Goal: Information Seeking & Learning: Compare options

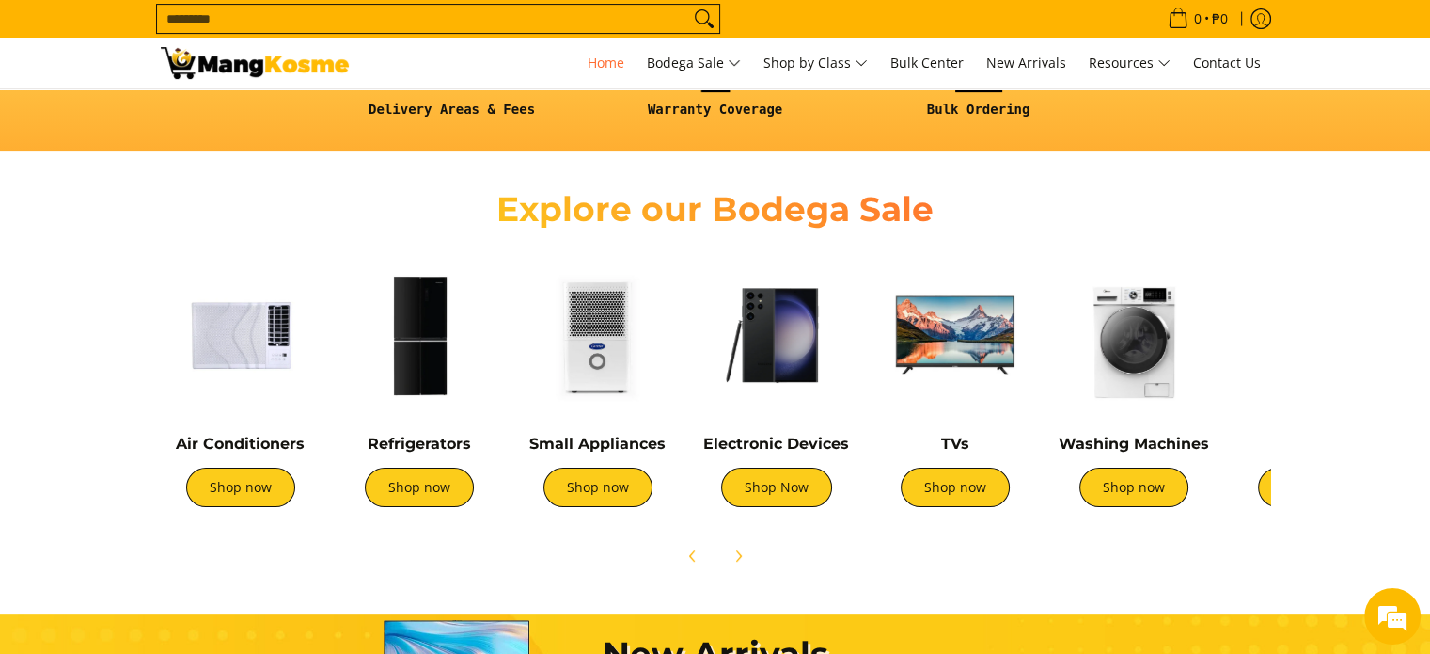
scroll to position [0, 1495]
click at [440, 495] on link "Shop now" at bounding box center [419, 487] width 109 height 40
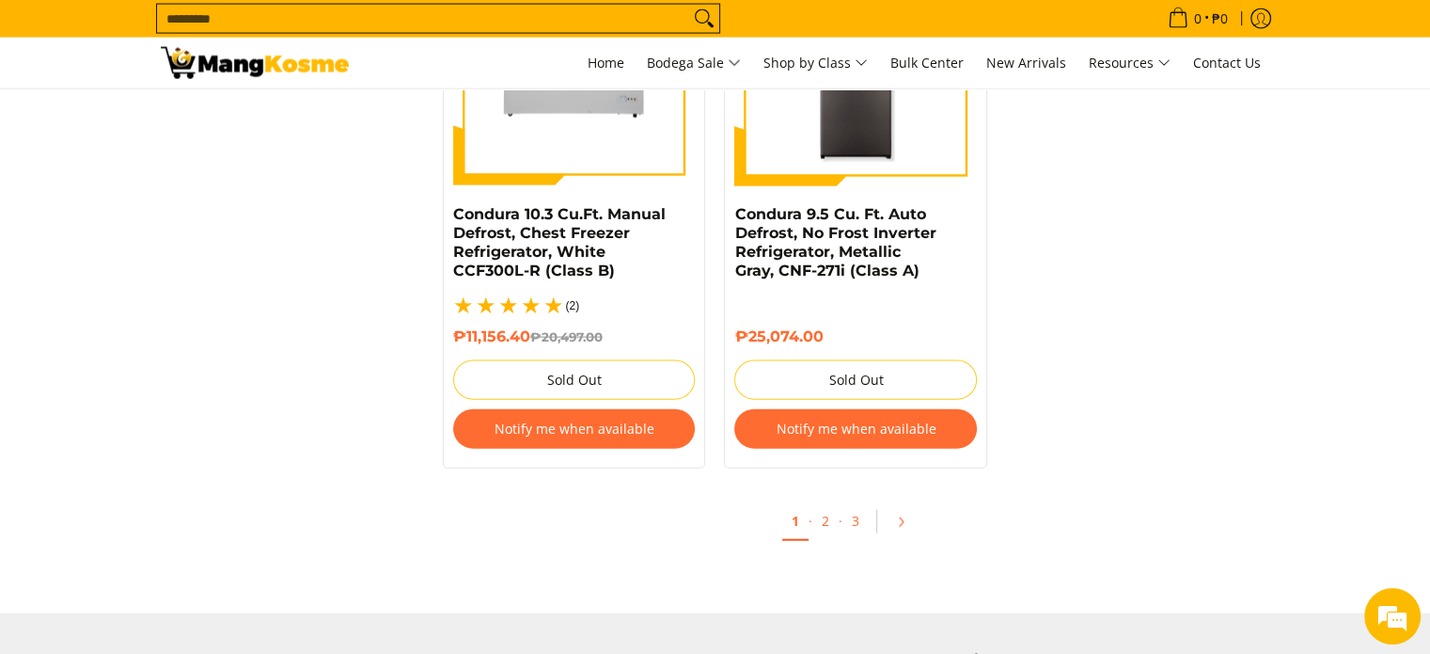
scroll to position [4138, 0]
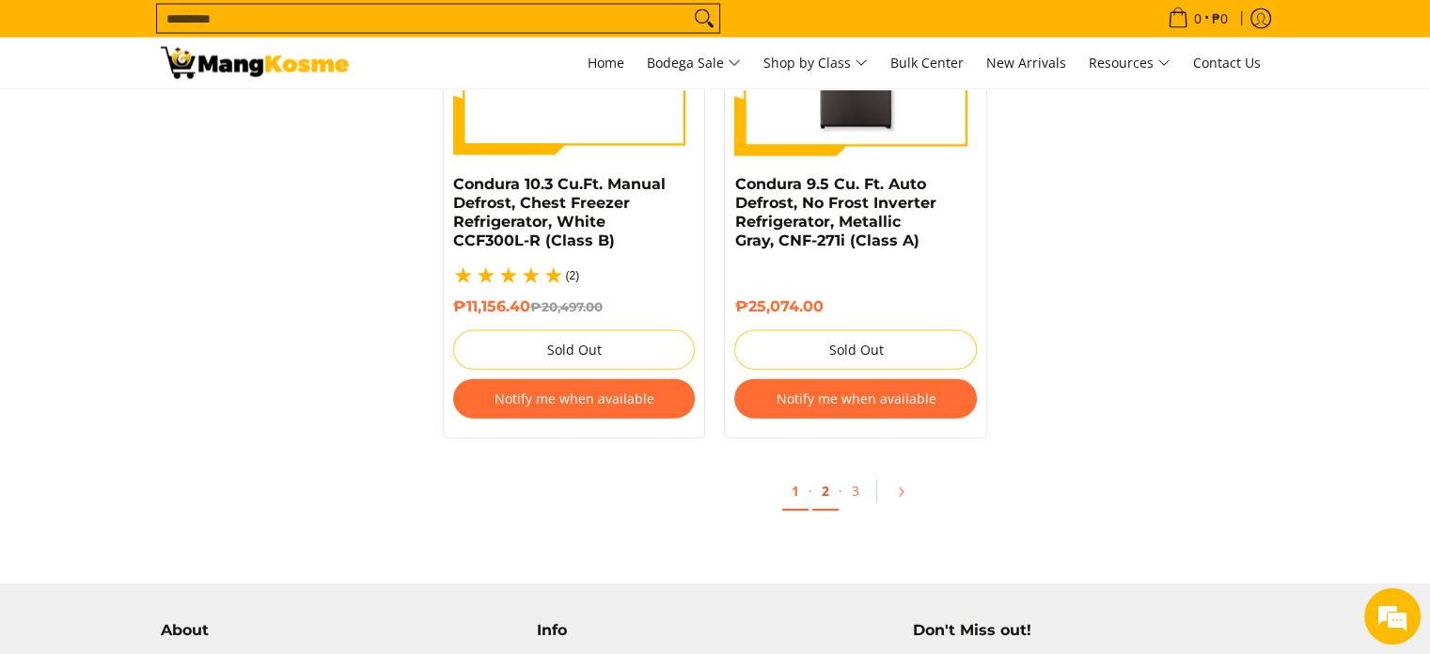
click at [826, 472] on link "2" at bounding box center [826, 491] width 26 height 39
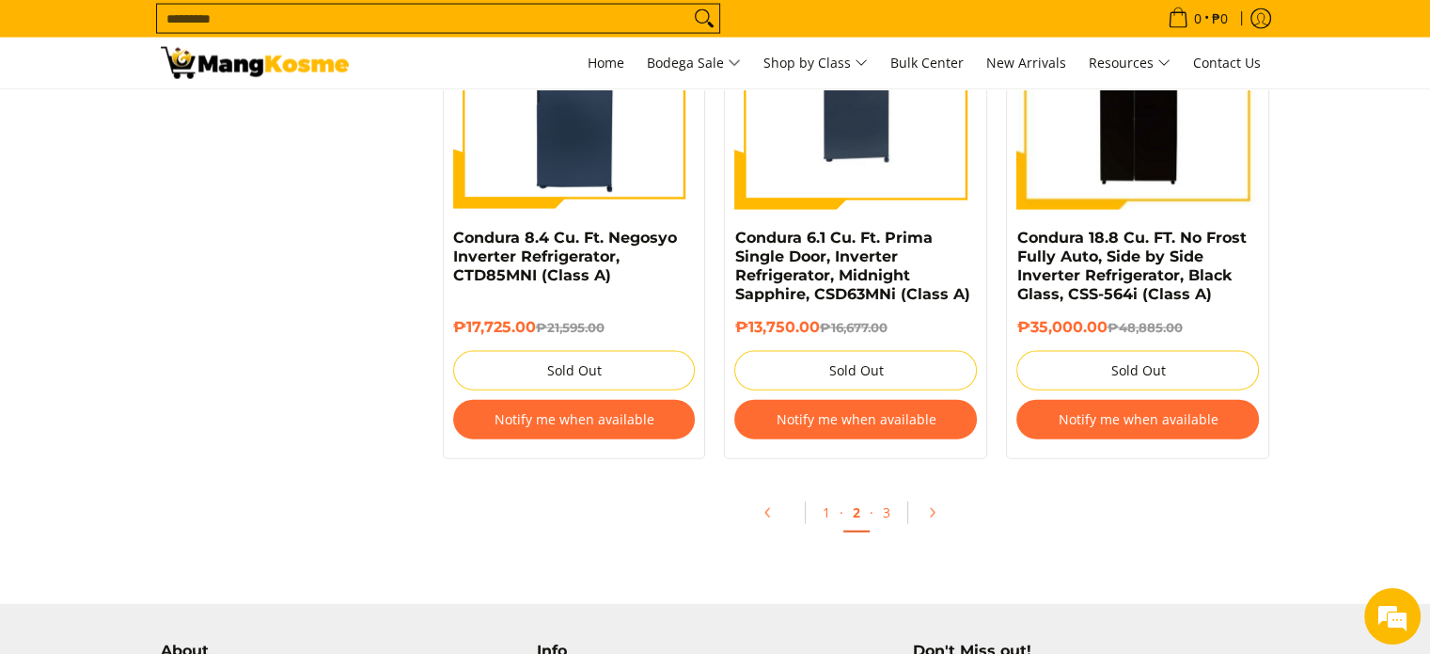
scroll to position [4232, 0]
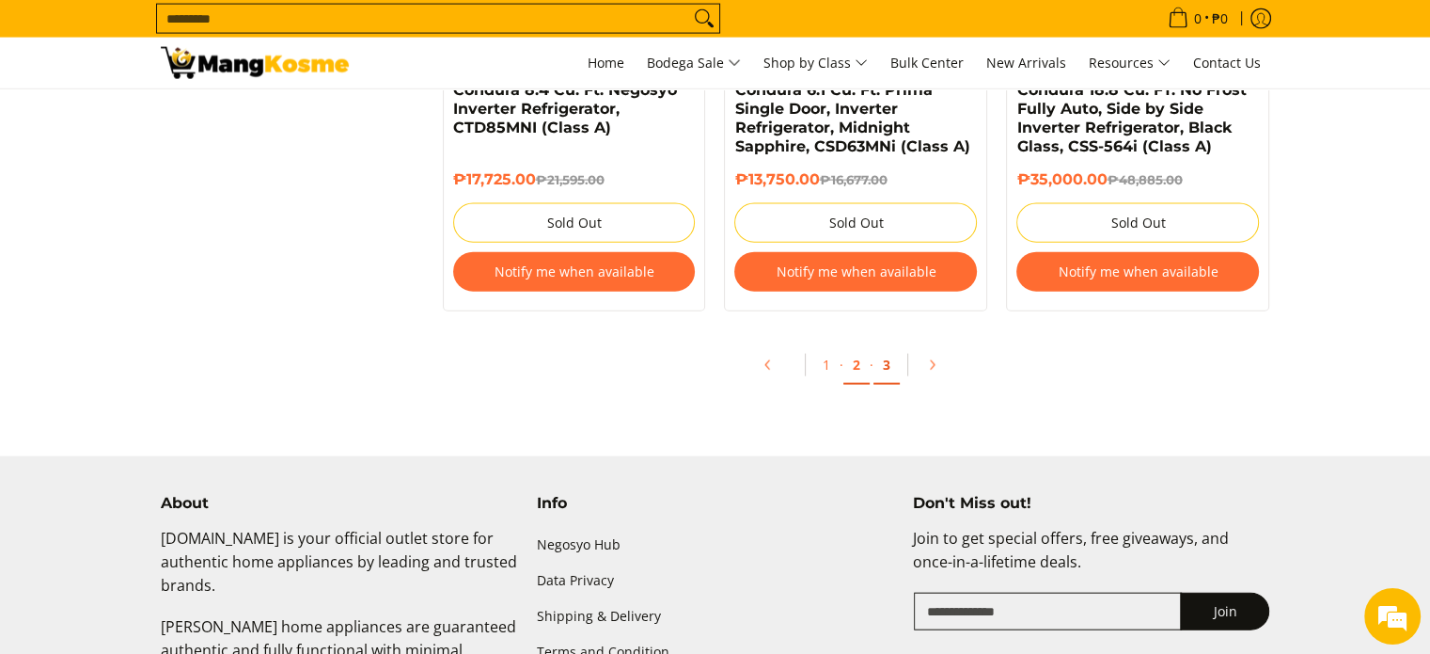
click at [883, 366] on link "3" at bounding box center [887, 365] width 26 height 39
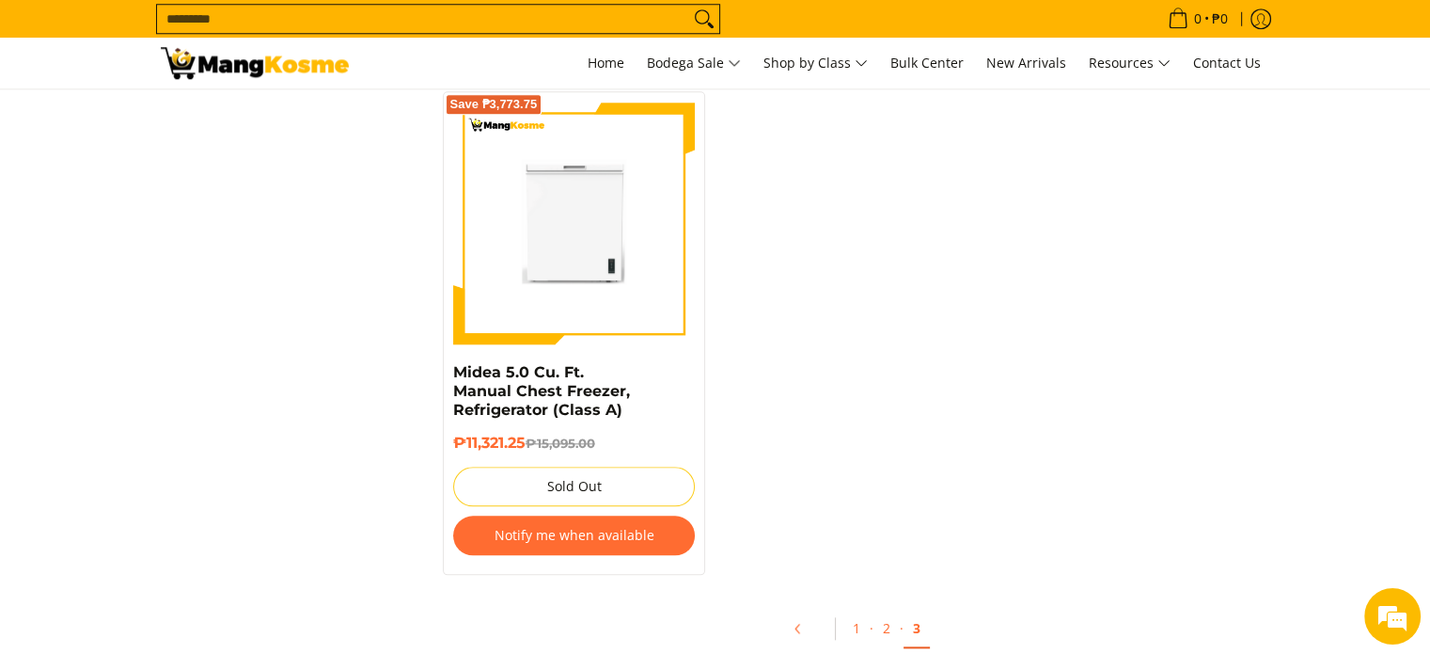
scroll to position [1975, 0]
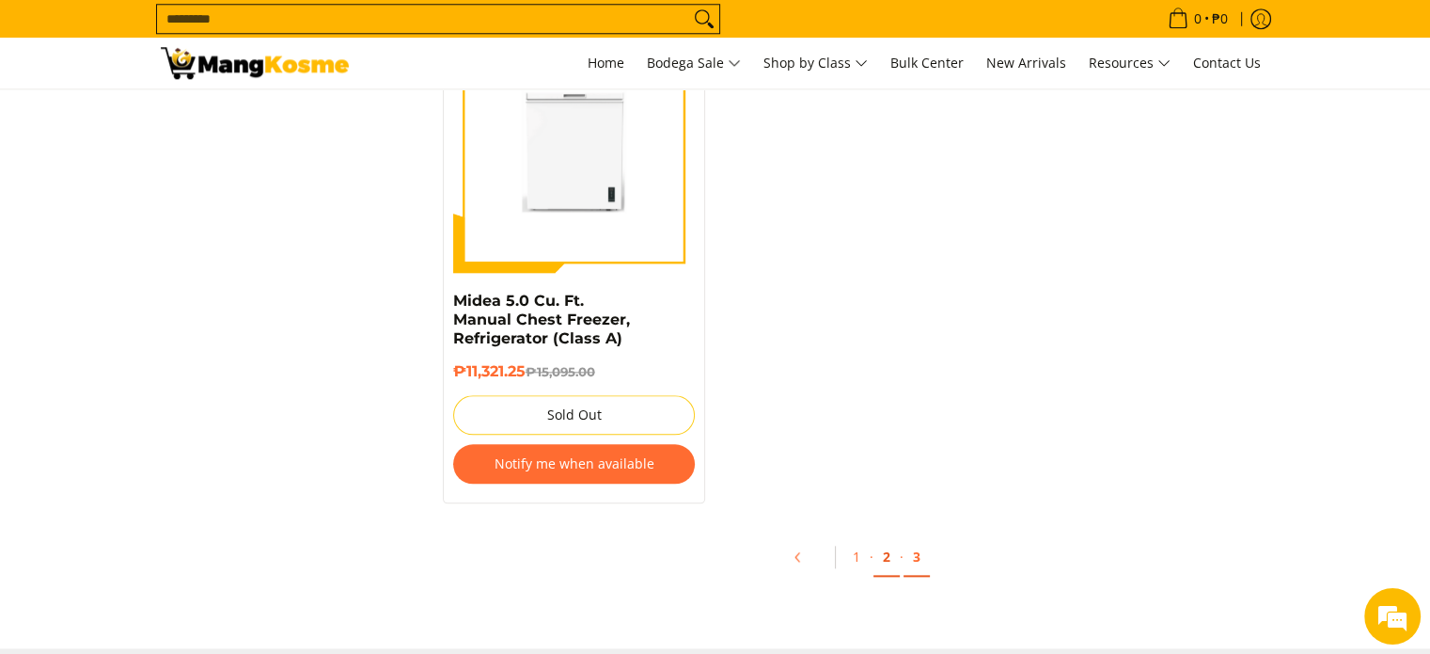
click at [887, 538] on link "2" at bounding box center [887, 557] width 26 height 39
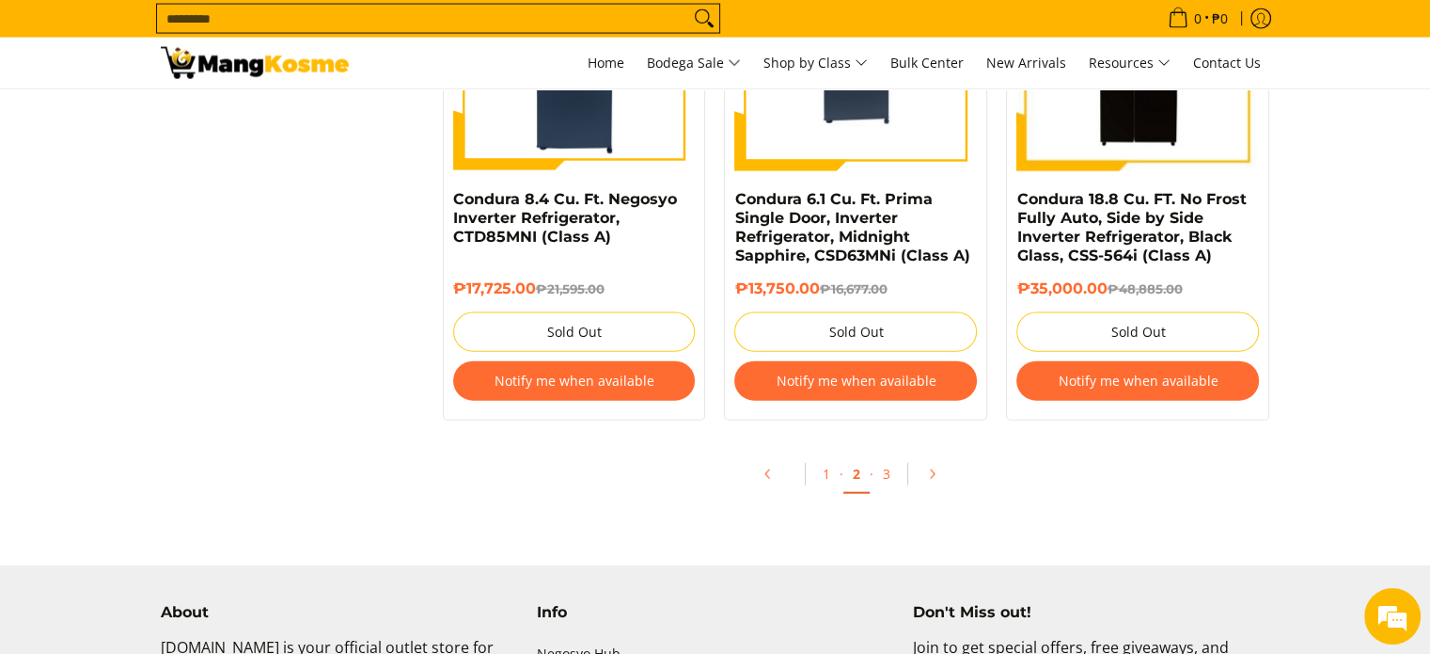
scroll to position [4420, 0]
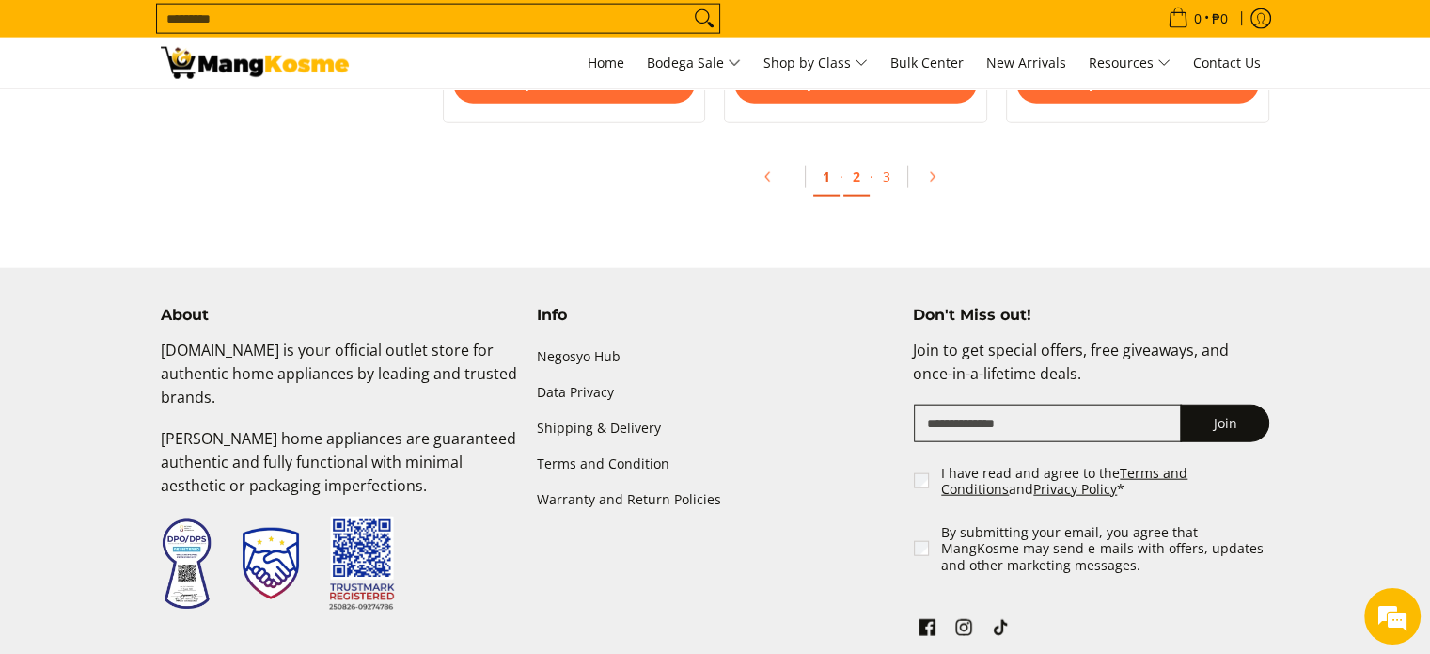
click at [823, 178] on link "1" at bounding box center [827, 177] width 26 height 39
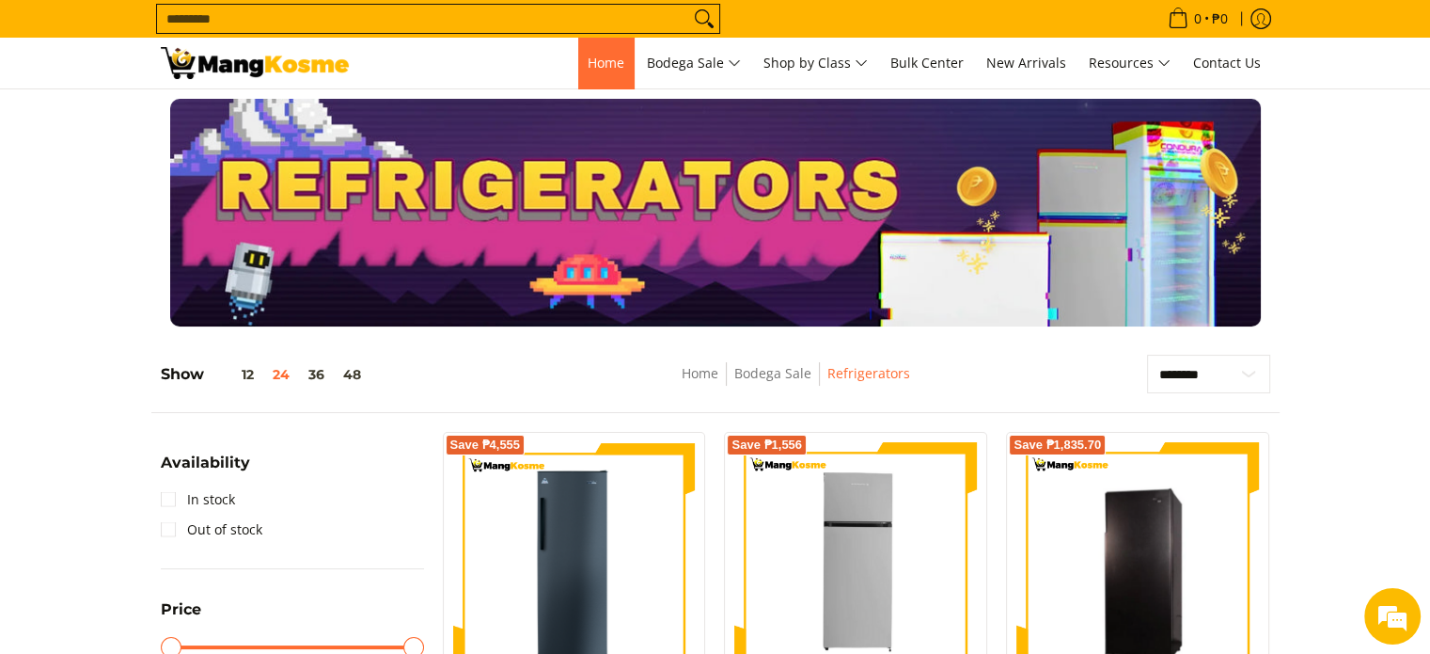
click at [588, 66] on span "Home" at bounding box center [606, 63] width 37 height 18
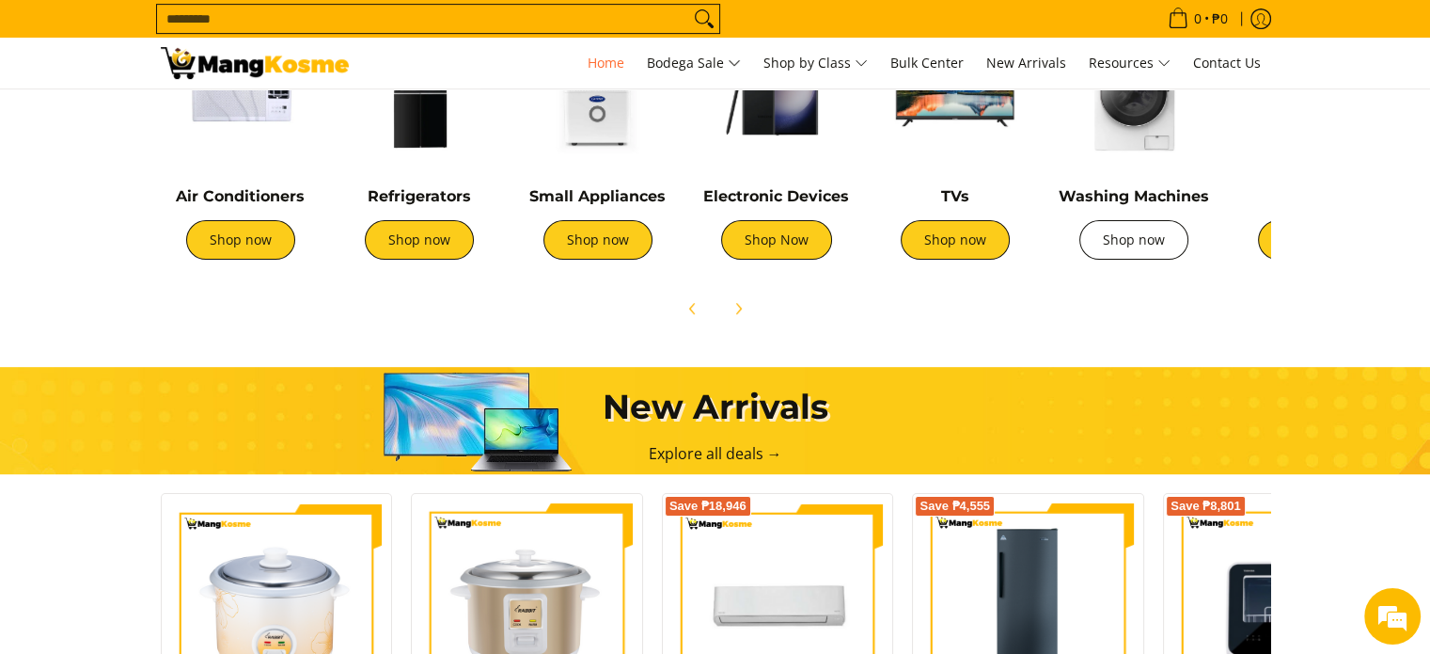
scroll to position [752, 0]
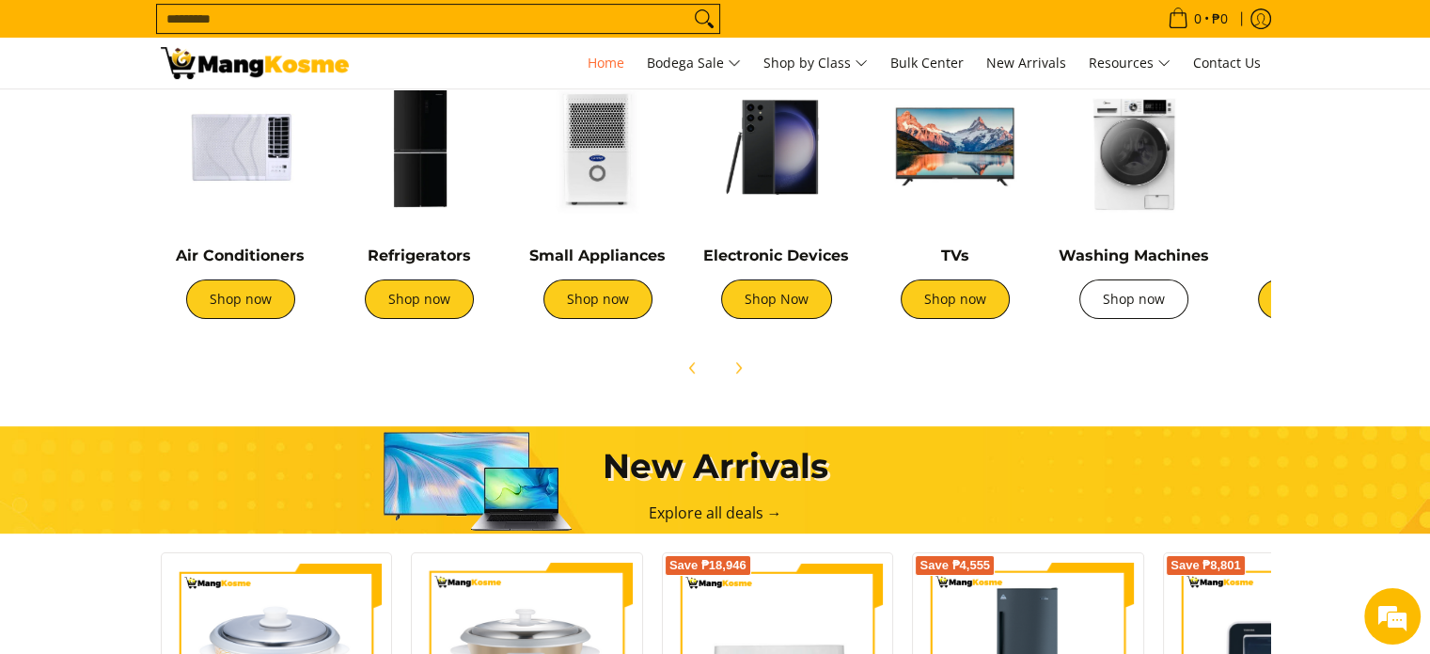
click at [1140, 299] on link "Shop now" at bounding box center [1134, 299] width 109 height 40
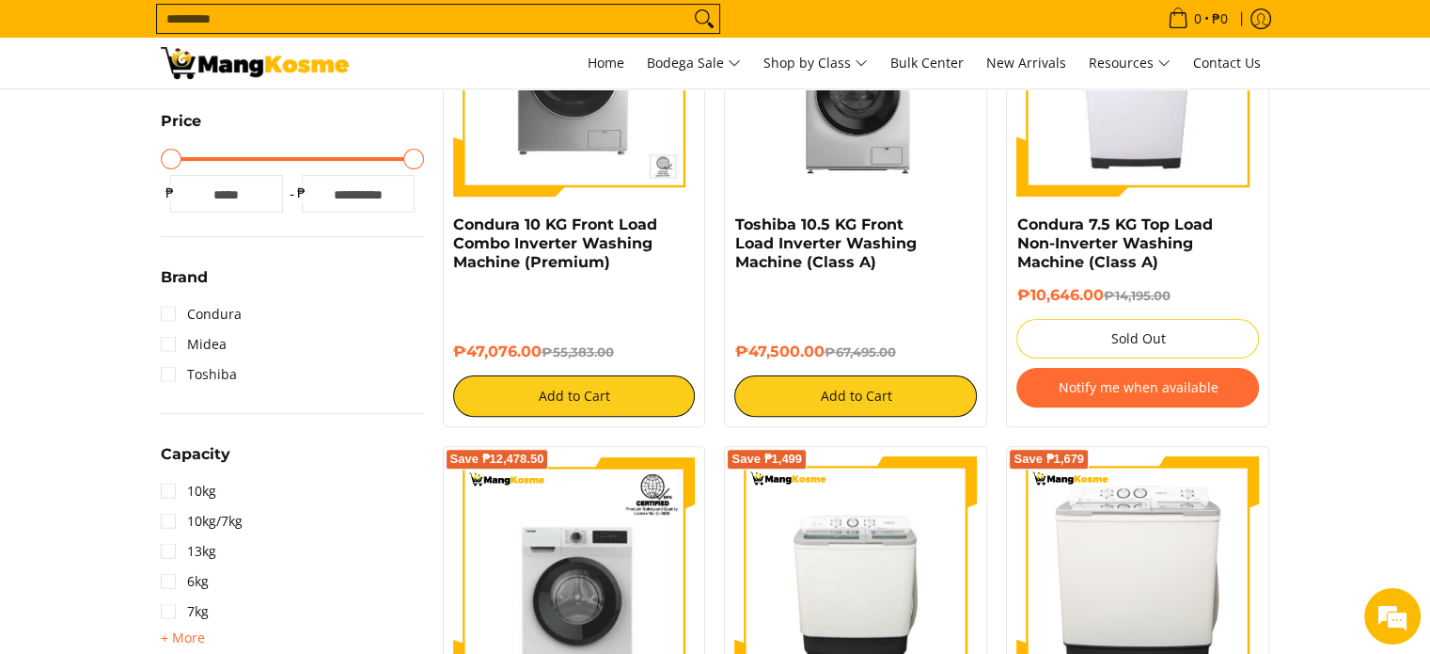
scroll to position [470, 0]
